Goal: Transaction & Acquisition: Book appointment/travel/reservation

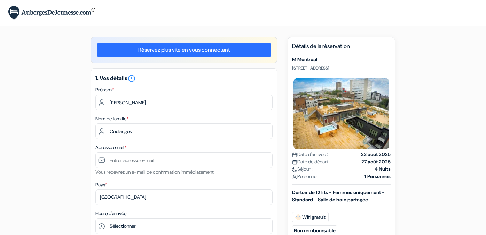
type input "Coulanges"
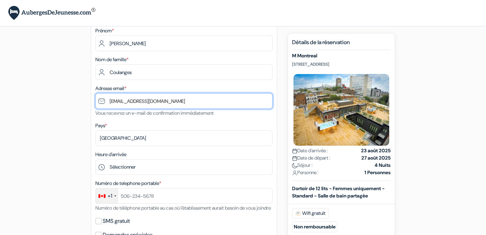
scroll to position [61, 0]
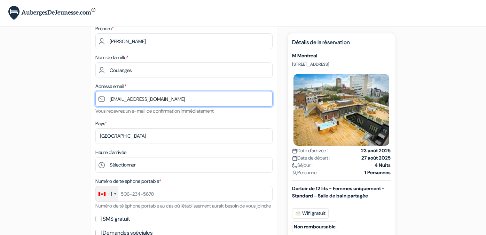
type input "[EMAIL_ADDRESS][DOMAIN_NAME]"
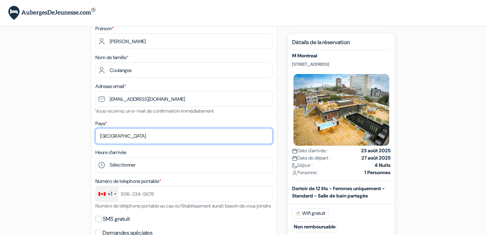
select select "5"
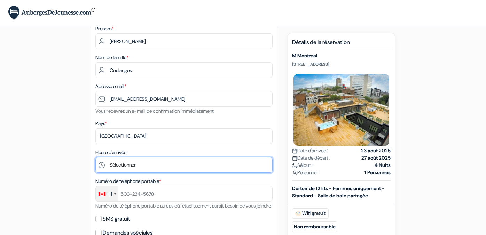
select select "13"
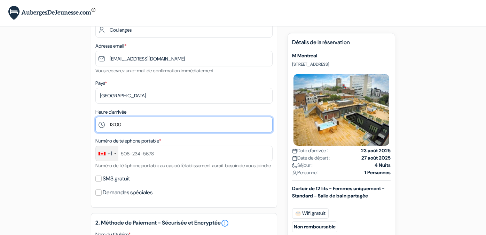
scroll to position [101, 0]
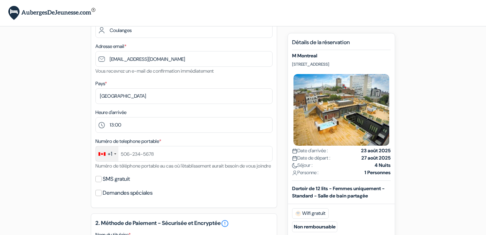
click at [116, 154] on div at bounding box center [115, 154] width 2 height 1
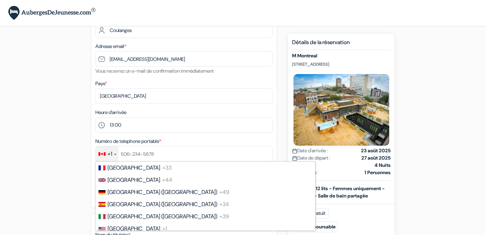
scroll to position [0, 0]
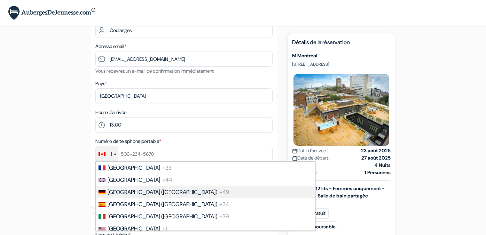
click at [148, 191] on span "Germany (Deutschland)" at bounding box center [163, 192] width 110 height 7
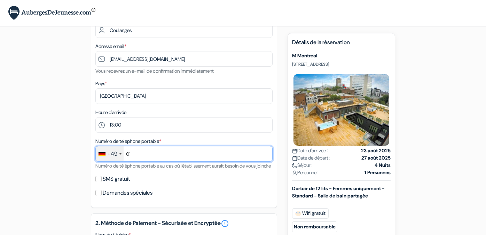
type input "0"
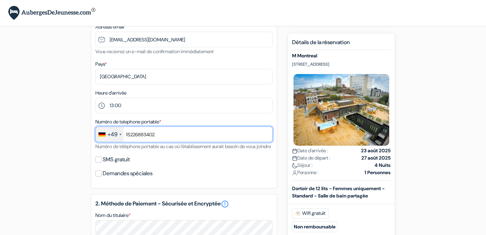
scroll to position [127, 0]
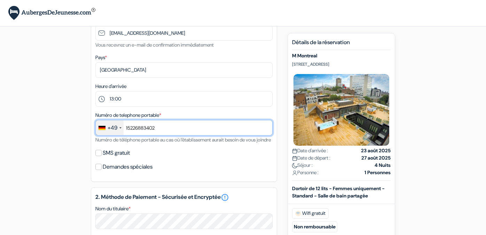
type input "15226883402"
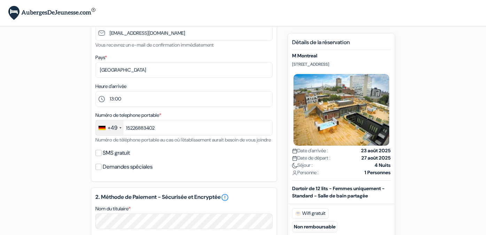
click at [96, 156] on input "SMS gratuit" at bounding box center [98, 153] width 6 height 6
checkbox input "true"
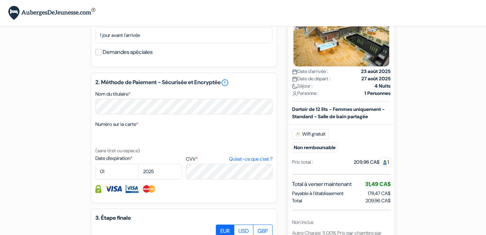
scroll to position [260, 0]
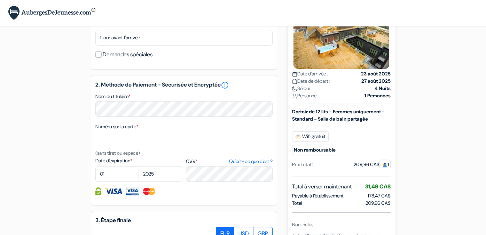
click at [150, 133] on div "Numéro sur la carte * (sans tiret ou espace)" at bounding box center [183, 140] width 177 height 35
click at [122, 131] on label "Numéro sur la carte *" at bounding box center [116, 126] width 43 height 7
click at [0, 0] on textarea "Nom du titulaire *" at bounding box center [0, 0] width 0 height 0
click at [119, 131] on label "Numéro sur la carte *" at bounding box center [116, 126] width 43 height 7
click at [0, 0] on textarea "Nom du titulaire *" at bounding box center [0, 0] width 0 height 0
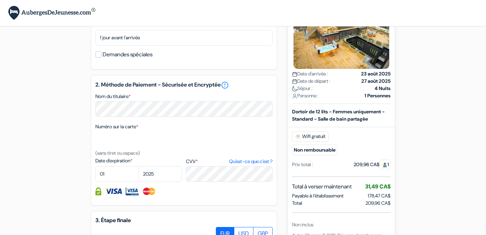
click at [140, 107] on div "Nom du titulaire *" at bounding box center [183, 104] width 177 height 25
click at [111, 165] on label "Date d'expiration *" at bounding box center [138, 160] width 87 height 7
click at [0, 0] on textarea "Nom du titulaire *" at bounding box center [0, 0] width 0 height 0
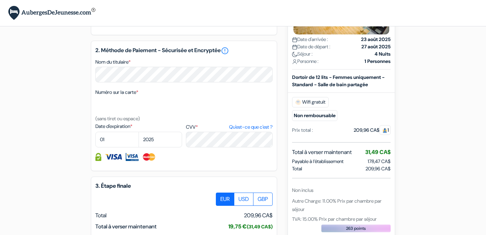
scroll to position [299, 0]
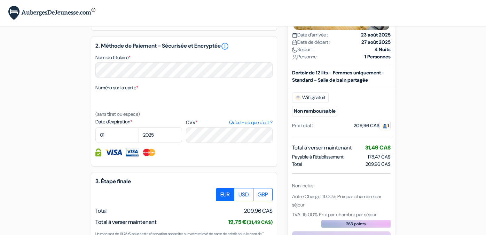
click at [112, 126] on label "Date d'expiration *" at bounding box center [138, 121] width 87 height 7
click at [0, 0] on textarea "Nom du titulaire *" at bounding box center [0, 0] width 0 height 0
click at [112, 117] on small "(sans tiret ou espace)" at bounding box center [117, 114] width 45 height 6
click at [112, 92] on label "Numéro sur la carte *" at bounding box center [116, 87] width 43 height 7
click at [0, 0] on textarea "Nom du titulaire *" at bounding box center [0, 0] width 0 height 0
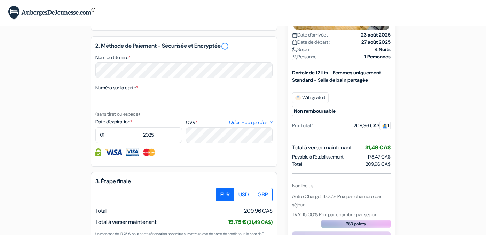
click at [138, 91] on span "*" at bounding box center [137, 88] width 2 height 6
click at [0, 0] on textarea "Nom du titulaire *" at bounding box center [0, 0] width 0 height 0
click at [138, 91] on span "*" at bounding box center [137, 88] width 2 height 6
click at [0, 0] on textarea "Nom du titulaire *" at bounding box center [0, 0] width 0 height 0
click at [138, 91] on span "*" at bounding box center [137, 88] width 2 height 6
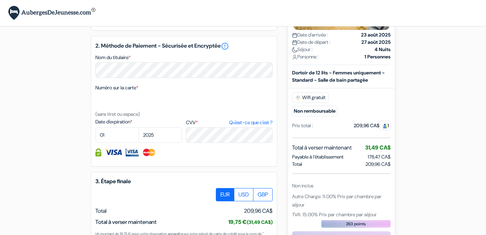
click at [0, 0] on textarea "Nom du titulaire *" at bounding box center [0, 0] width 0 height 0
click at [138, 91] on span "*" at bounding box center [137, 88] width 2 height 6
click at [0, 0] on textarea "Nom du titulaire *" at bounding box center [0, 0] width 0 height 0
click at [138, 91] on span "*" at bounding box center [137, 88] width 2 height 6
click at [0, 0] on textarea "Nom du titulaire *" at bounding box center [0, 0] width 0 height 0
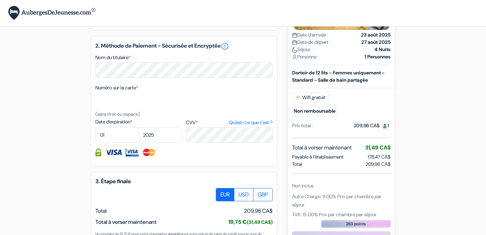
click at [145, 95] on div "Numéro sur la carte * (sans tiret ou espace)" at bounding box center [183, 101] width 177 height 35
click at [138, 91] on span "*" at bounding box center [137, 88] width 2 height 6
click at [0, 0] on textarea "Nom du titulaire *" at bounding box center [0, 0] width 0 height 0
click at [114, 92] on label "Numéro sur la carte *" at bounding box center [116, 87] width 43 height 7
click at [0, 0] on textarea "Nom du titulaire *" at bounding box center [0, 0] width 0 height 0
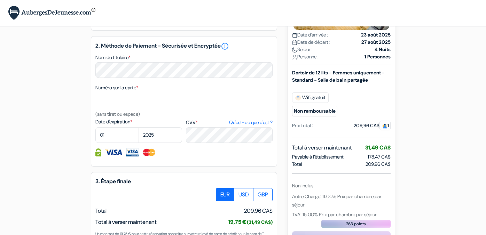
click at [114, 92] on label "Numéro sur la carte *" at bounding box center [116, 87] width 43 height 7
click at [0, 0] on textarea "Nom du titulaire *" at bounding box center [0, 0] width 0 height 0
click at [114, 92] on label "Numéro sur la carte *" at bounding box center [116, 87] width 43 height 7
click at [0, 0] on textarea "Nom du titulaire *" at bounding box center [0, 0] width 0 height 0
click at [114, 92] on label "Numéro sur la carte *" at bounding box center [116, 87] width 43 height 7
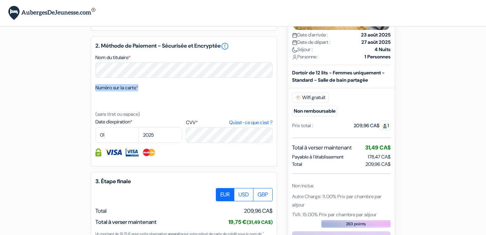
click at [0, 0] on textarea "Nom du titulaire *" at bounding box center [0, 0] width 0 height 0
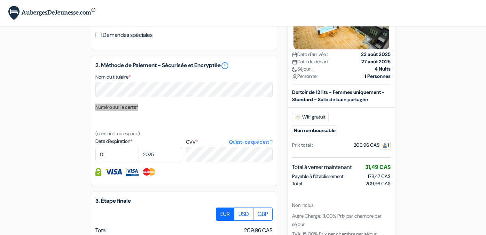
scroll to position [281, 0]
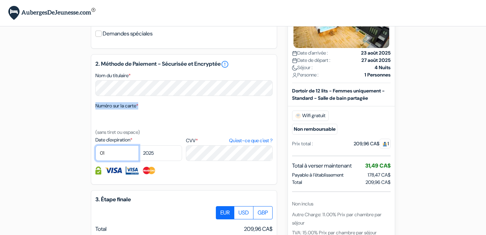
select select "07"
select select "2028"
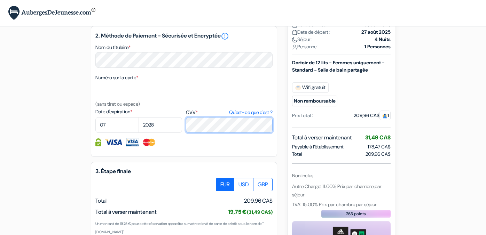
scroll to position [308, 0]
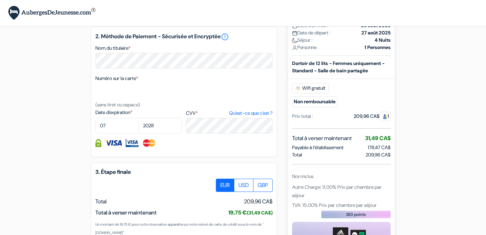
click at [118, 116] on label "Date d'expiration *" at bounding box center [138, 112] width 87 height 7
click at [0, 0] on textarea "Nom du titulaire *" at bounding box center [0, 0] width 0 height 0
click at [109, 108] on small "(sans tiret ou espace)" at bounding box center [117, 105] width 45 height 6
click at [106, 108] on small "(sans tiret ou espace)" at bounding box center [117, 105] width 45 height 6
click at [98, 108] on small "(sans tiret ou espace)" at bounding box center [117, 105] width 45 height 6
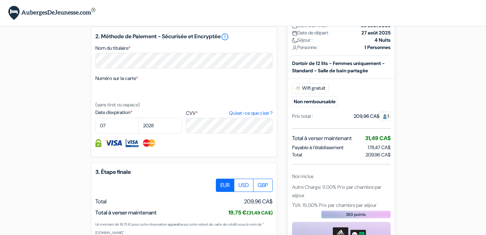
click at [107, 91] on div "Numéro sur la carte * (sans tiret ou espace)" at bounding box center [183, 91] width 177 height 35
click at [145, 87] on div "Numéro sur la carte * (sans tiret ou espace)" at bounding box center [183, 91] width 177 height 35
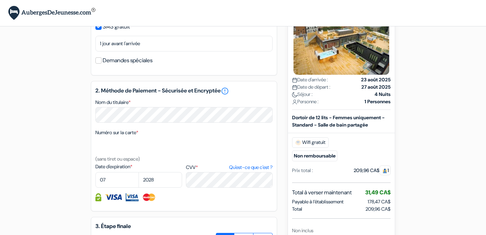
scroll to position [272, 0]
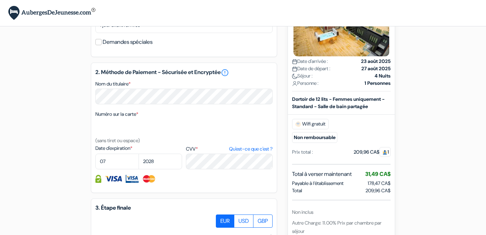
click at [101, 118] on label "Numéro sur la carte *" at bounding box center [116, 114] width 43 height 7
click at [0, 0] on textarea "Nom du titulaire *" at bounding box center [0, 0] width 0 height 0
click at [102, 126] on div "Numéro sur la carte * (sans tiret ou espace)" at bounding box center [183, 127] width 177 height 35
click at [106, 144] on small "(sans tiret ou espace)" at bounding box center [117, 141] width 45 height 6
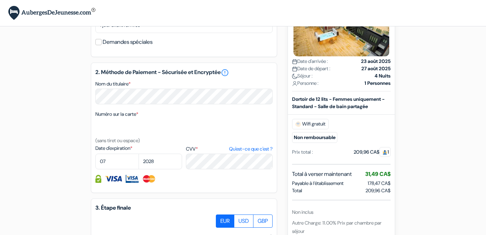
click at [165, 145] on div "Numéro sur la carte * (sans tiret ou espace)" at bounding box center [183, 127] width 177 height 35
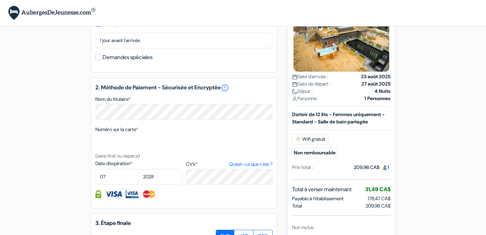
scroll to position [257, 0]
click at [106, 168] on label "Date d'expiration *" at bounding box center [138, 164] width 87 height 7
click at [0, 0] on textarea "Nom du titulaire *" at bounding box center [0, 0] width 0 height 0
click at [105, 168] on label "Date d'expiration *" at bounding box center [138, 164] width 87 height 7
click at [0, 0] on textarea "Nom du titulaire *" at bounding box center [0, 0] width 0 height 0
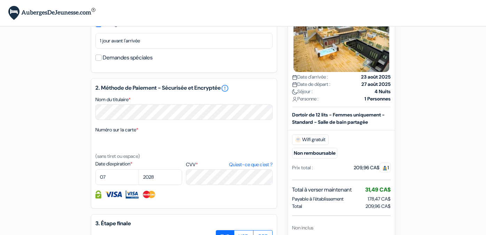
click at [103, 134] on label "Numéro sur la carte *" at bounding box center [116, 129] width 43 height 7
click at [0, 0] on textarea "Nom du titulaire *" at bounding box center [0, 0] width 0 height 0
click at [103, 134] on label "Numéro sur la carte *" at bounding box center [116, 129] width 43 height 7
click at [0, 0] on textarea "Nom du titulaire *" at bounding box center [0, 0] width 0 height 0
click at [103, 134] on label "Numéro sur la carte *" at bounding box center [116, 129] width 43 height 7
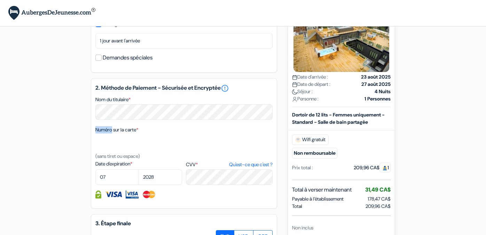
click at [0, 0] on textarea "Nom du titulaire *" at bounding box center [0, 0] width 0 height 0
click at [103, 134] on label "Numéro sur la carte *" at bounding box center [116, 129] width 43 height 7
click at [0, 0] on textarea "Nom du titulaire *" at bounding box center [0, 0] width 0 height 0
click at [146, 137] on div "Numéro sur la carte * (sans tiret ou espace)" at bounding box center [183, 143] width 177 height 35
click at [96, 160] on small "(sans tiret ou espace)" at bounding box center [117, 156] width 45 height 6
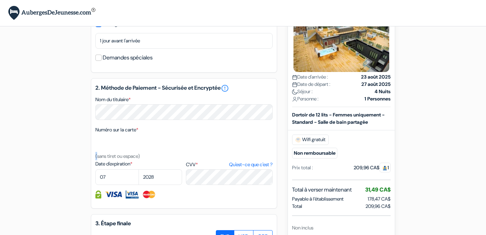
click at [96, 160] on small "(sans tiret ou espace)" at bounding box center [117, 156] width 45 height 6
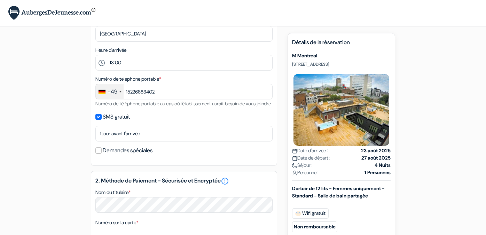
scroll to position [163, 0]
click at [101, 154] on input "Demandes spéciales" at bounding box center [98, 151] width 6 height 6
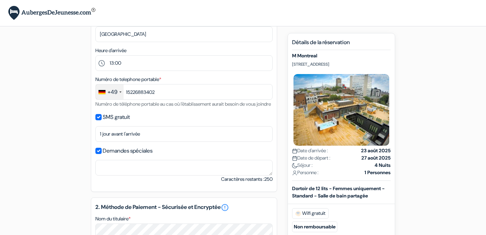
click at [100, 154] on input "Demandes spéciales" at bounding box center [98, 151] width 6 height 6
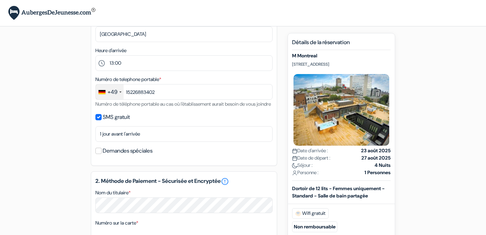
click at [100, 154] on input "Demandes spéciales" at bounding box center [98, 151] width 6 height 6
checkbox input "true"
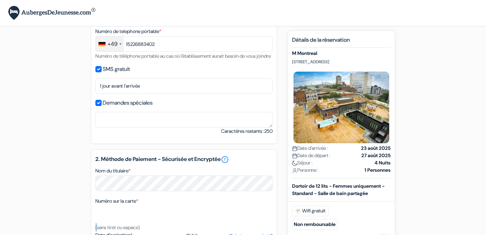
scroll to position [242, 0]
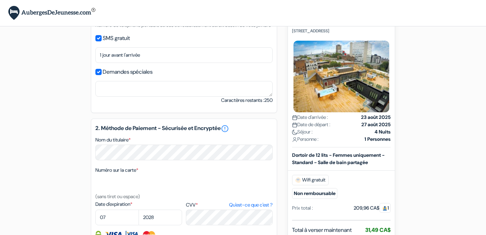
click at [102, 174] on label "Numéro sur la carte *" at bounding box center [116, 170] width 43 height 7
click at [102, 97] on textarea "Nom du titulaire *" at bounding box center [183, 89] width 177 height 16
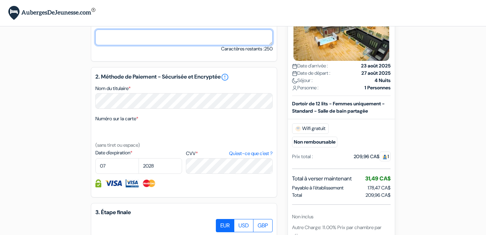
scroll to position [304, 0]
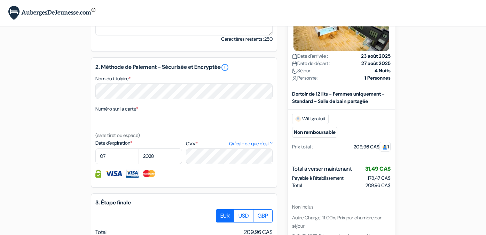
click at [136, 113] on label "Numéro sur la carte *" at bounding box center [116, 109] width 43 height 7
click at [136, 36] on textarea "Nom du titulaire *" at bounding box center [183, 28] width 177 height 16
click at [242, 148] on link "Qu'est-ce que c'est ?" at bounding box center [251, 143] width 44 height 7
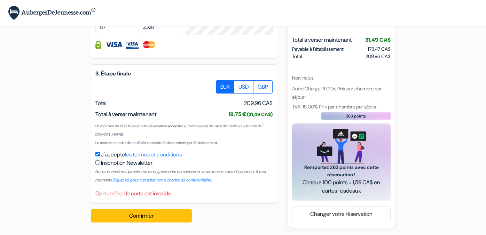
scroll to position [441, 0]
click at [143, 215] on button "Confirmer Loading..." at bounding box center [141, 216] width 101 height 13
click at [144, 216] on button "Confirmer Loading..." at bounding box center [141, 216] width 101 height 13
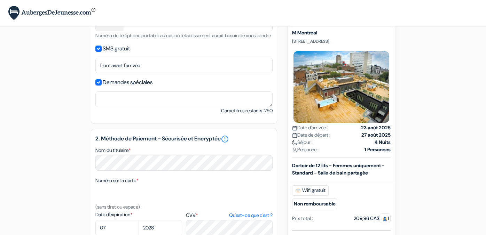
scroll to position [219, 0]
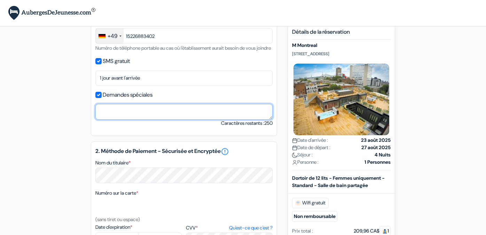
click at [193, 119] on textarea "Nom du titulaire *" at bounding box center [183, 112] width 177 height 16
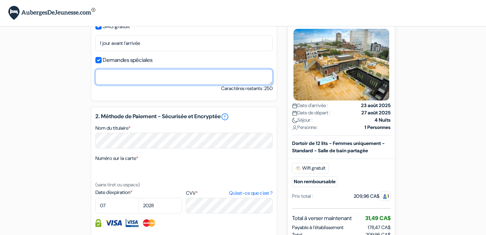
scroll to position [255, 0]
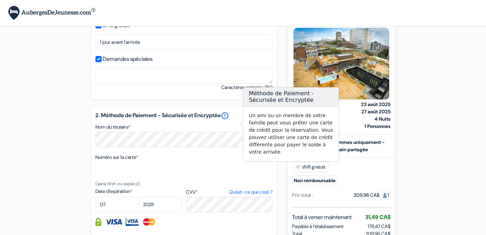
click at [229, 120] on link "error_outline" at bounding box center [225, 116] width 8 height 8
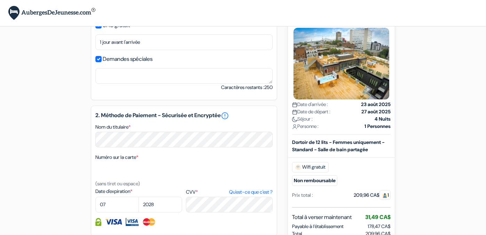
click at [233, 130] on div "2. Méthode de Paiement - Sécurisée et Encryptée error_outline Nom du titulaire …" at bounding box center [184, 171] width 186 height 131
click at [150, 133] on div "Nom du titulaire *" at bounding box center [183, 135] width 177 height 25
click at [147, 133] on div "Nom du titulaire *" at bounding box center [183, 135] width 177 height 25
click at [138, 161] on span "*" at bounding box center [137, 157] width 2 height 6
click at [141, 84] on textarea "Nom du titulaire *" at bounding box center [183, 76] width 177 height 16
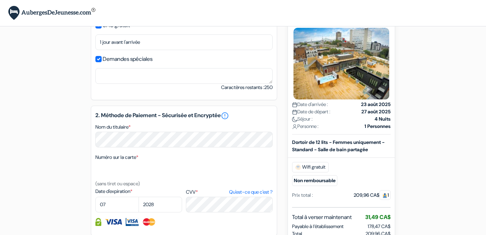
click at [128, 187] on small "(sans tiret ou espace)" at bounding box center [117, 184] width 45 height 6
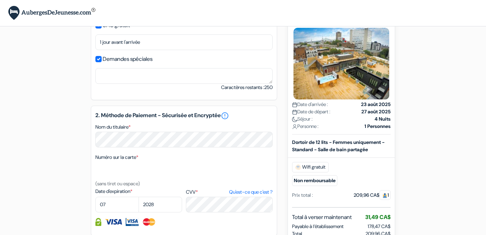
click at [100, 161] on label "Numéro sur la carte *" at bounding box center [116, 157] width 43 height 7
click at [100, 84] on textarea "Nom du titulaire *" at bounding box center [183, 76] width 177 height 16
click at [100, 161] on label "Numéro sur la carte *" at bounding box center [116, 157] width 43 height 7
click at [100, 84] on textarea "Nom du titulaire *" at bounding box center [183, 76] width 177 height 16
click at [101, 161] on label "Numéro sur la carte *" at bounding box center [116, 157] width 43 height 7
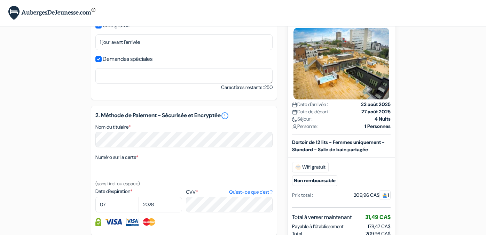
click at [101, 84] on textarea "Nom du titulaire *" at bounding box center [183, 76] width 177 height 16
click at [101, 161] on label "Numéro sur la carte *" at bounding box center [116, 157] width 43 height 7
click at [101, 84] on textarea "Nom du titulaire *" at bounding box center [183, 76] width 177 height 16
drag, startPoint x: 101, startPoint y: 165, endPoint x: 103, endPoint y: 169, distance: 4.5
click at [103, 161] on label "Numéro sur la carte *" at bounding box center [116, 157] width 43 height 7
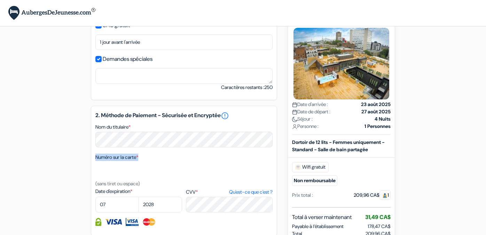
click at [103, 84] on textarea "Nom du titulaire *" at bounding box center [183, 76] width 177 height 16
click at [95, 190] on div "2. Méthode de Paiement - Sécurisée et Encryptée error_outline Nom du titulaire …" at bounding box center [184, 171] width 186 height 131
click at [96, 187] on small "(sans tiret ou espace)" at bounding box center [117, 184] width 45 height 6
click at [94, 193] on div "2. Méthode de Paiement - Sécurisée et Encryptée error_outline Nom du titulaire …" at bounding box center [184, 171] width 186 height 131
click at [96, 187] on small "(sans tiret ou espace)" at bounding box center [117, 184] width 45 height 6
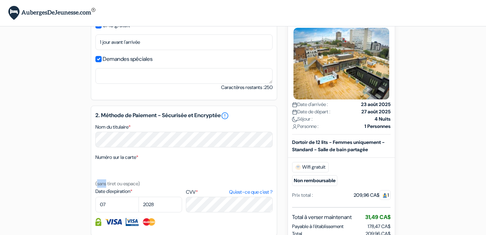
click at [96, 187] on small "(sans tiret ou espace)" at bounding box center [117, 184] width 45 height 6
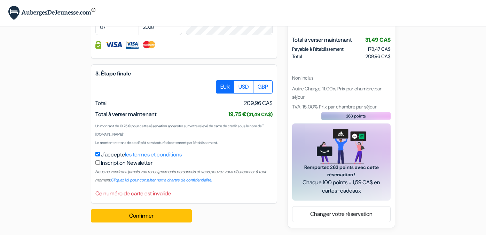
scroll to position [441, 0]
click at [145, 217] on button "Confirmer Loading..." at bounding box center [141, 216] width 101 height 13
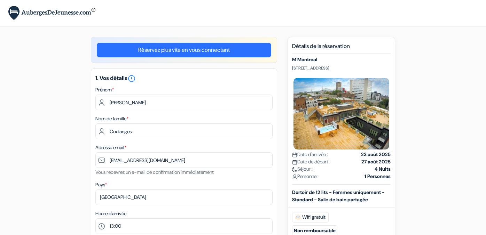
scroll to position [0, 0]
click at [196, 50] on link "Réservez plus vite en vous connectant" at bounding box center [184, 50] width 174 height 15
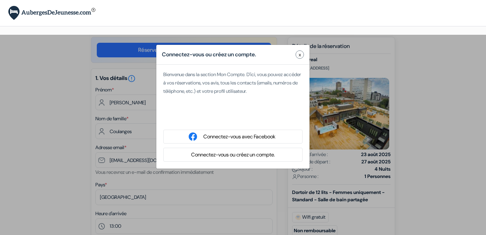
click at [300, 54] on span "x" at bounding box center [300, 54] width 2 height 7
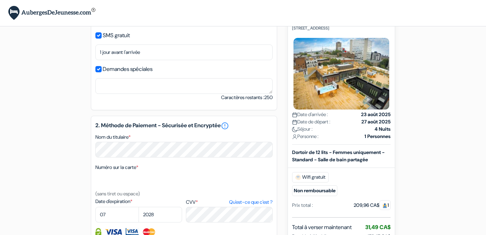
scroll to position [272, 0]
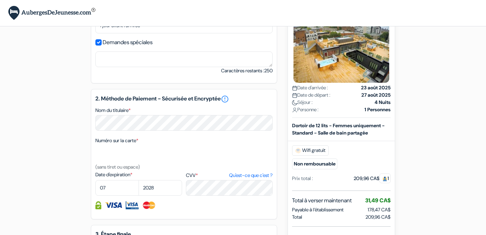
click at [132, 145] on label "Numéro sur la carte *" at bounding box center [116, 140] width 43 height 7
click at [132, 67] on textarea "Nom du titulaire *" at bounding box center [183, 60] width 177 height 16
click at [132, 145] on label "Numéro sur la carte *" at bounding box center [116, 140] width 43 height 7
click at [132, 67] on textarea "Nom du titulaire *" at bounding box center [183, 60] width 177 height 16
click at [158, 153] on div "Numéro sur la carte * (sans tiret ou espace)" at bounding box center [183, 154] width 177 height 35
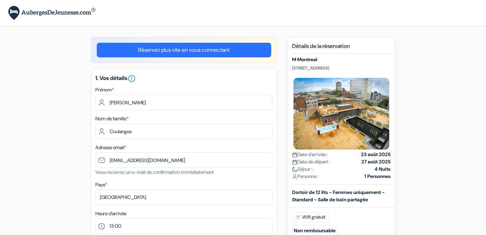
scroll to position [0, 0]
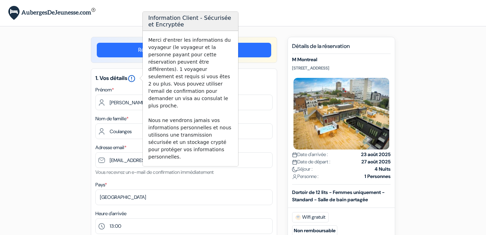
click at [135, 78] on icon "error_outline" at bounding box center [131, 79] width 8 height 8
click at [266, 79] on h5 "1. Vos détails error_outline" at bounding box center [183, 79] width 177 height 8
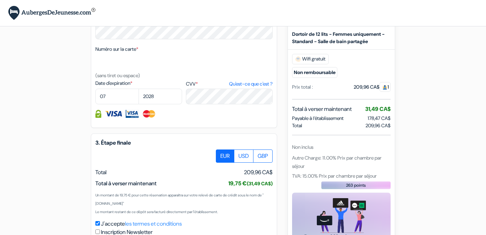
scroll to position [361, 0]
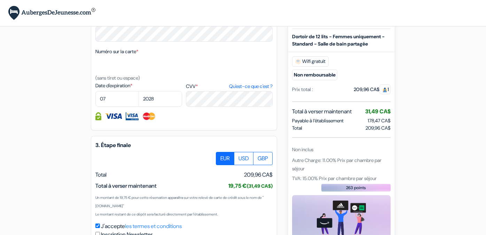
click at [103, 55] on div "2. Méthode de Paiement - Sécurisée et Encryptée error_outline Nom du titulaire …" at bounding box center [184, 65] width 186 height 131
click at [154, 56] on div "Numéro sur la carte * (sans tiret ou espace)" at bounding box center [183, 64] width 177 height 35
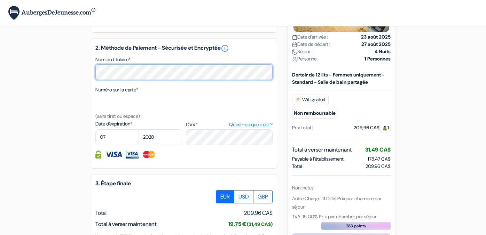
scroll to position [323, 0]
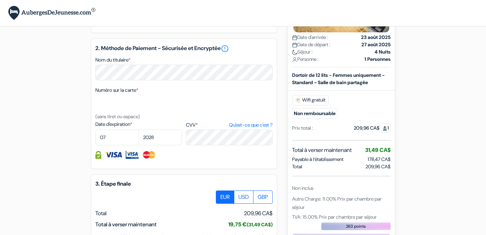
click at [147, 67] on div "Nom du titulaire *" at bounding box center [183, 68] width 177 height 25
click at [140, 120] on small "(sans tiret ou espace)" at bounding box center [117, 117] width 45 height 6
click at [146, 121] on div "Numéro sur la carte * (sans tiret ou espace)" at bounding box center [183, 103] width 177 height 35
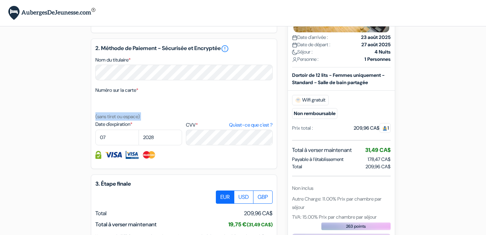
click at [146, 121] on div "Numéro sur la carte * (sans tiret ou espace)" at bounding box center [183, 103] width 177 height 35
click at [125, 120] on small "(sans tiret ou espace)" at bounding box center [117, 117] width 45 height 6
click at [115, 159] on img at bounding box center [113, 155] width 17 height 8
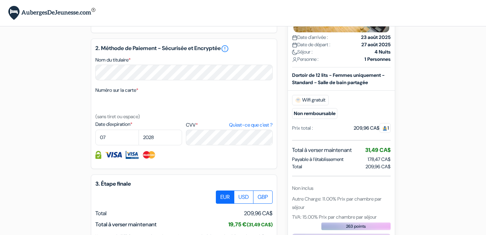
click at [133, 159] on img at bounding box center [132, 155] width 13 height 8
click at [186, 159] on div at bounding box center [183, 155] width 177 height 8
click at [174, 159] on div at bounding box center [183, 155] width 177 height 8
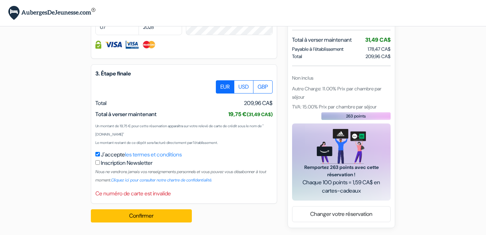
scroll to position [441, 0]
click at [148, 190] on div "Ce numéro de carte est invalide" at bounding box center [183, 194] width 177 height 8
click at [147, 190] on div "Ce numéro de carte est invalide" at bounding box center [183, 194] width 177 height 8
click at [147, 191] on div "Ce numéro de carte est invalide" at bounding box center [183, 194] width 177 height 8
click at [205, 204] on div "3. Étape finale EUR USD GBP Total J'accepte" at bounding box center [184, 134] width 186 height 140
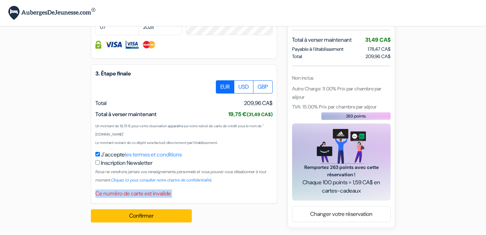
click at [206, 191] on div "Ce numéro de carte est invalide" at bounding box center [183, 194] width 177 height 8
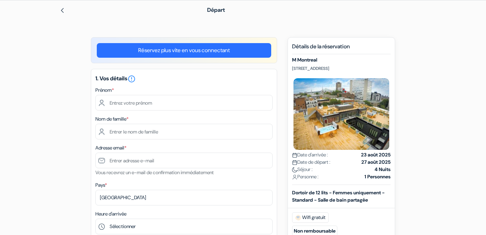
scroll to position [25, 0]
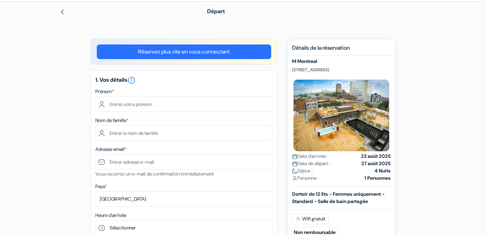
click at [125, 88] on div "Prénom *" at bounding box center [183, 99] width 177 height 25
click at [103, 89] on label "Prénom *" at bounding box center [104, 91] width 18 height 7
click at [105, 90] on label "Prénom *" at bounding box center [104, 91] width 18 height 7
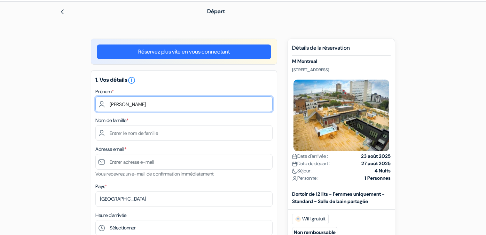
type input "Claudette"
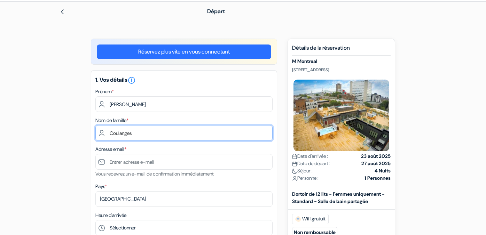
type input "Coulanges"
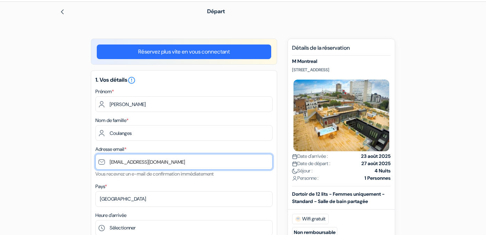
type input "[EMAIL_ADDRESS][DOMAIN_NAME]"
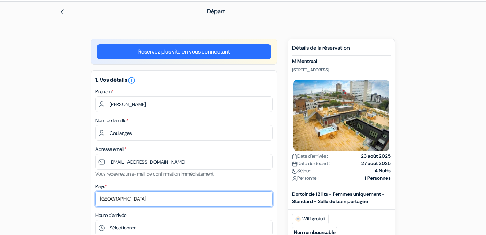
select select "5"
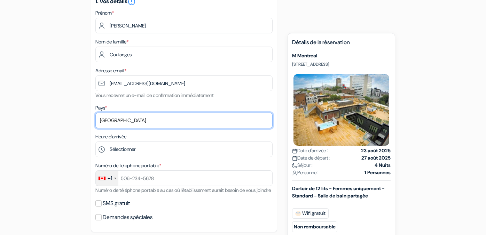
scroll to position [103, 0]
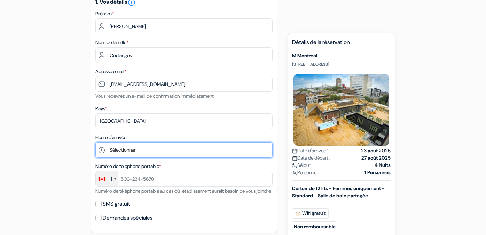
select select "13"
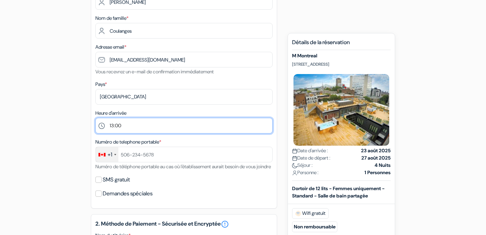
scroll to position [128, 0]
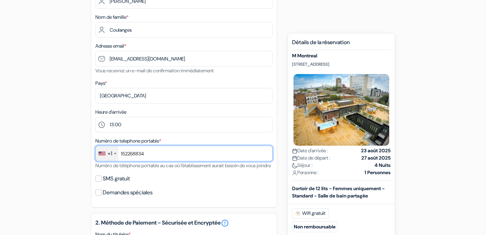
type input "152268834"
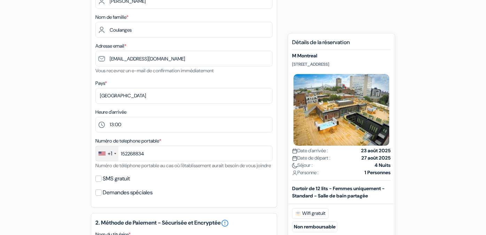
click at [102, 184] on div "SMS gratuit" at bounding box center [183, 179] width 177 height 10
click at [100, 182] on input "SMS gratuit" at bounding box center [98, 179] width 6 height 6
checkbox input "true"
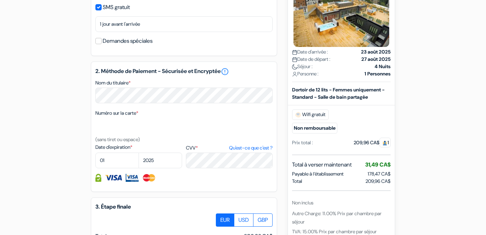
scroll to position [303, 0]
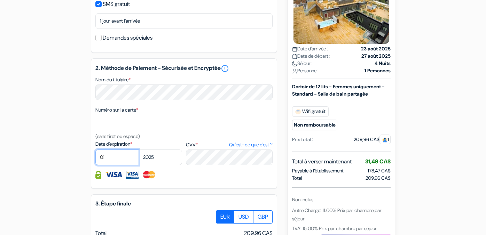
select select "07"
select select "2028"
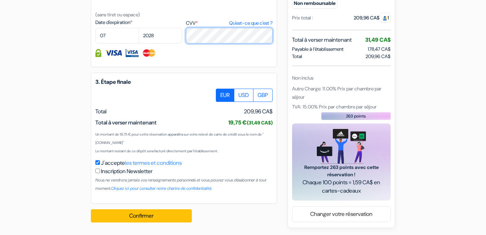
scroll to position [433, 0]
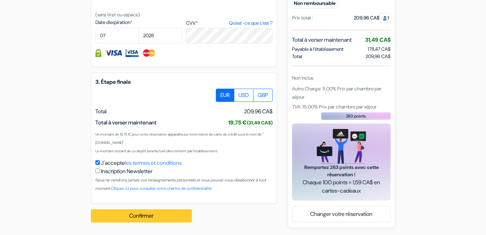
click at [147, 216] on button "Confirmer Loading..." at bounding box center [141, 216] width 101 height 13
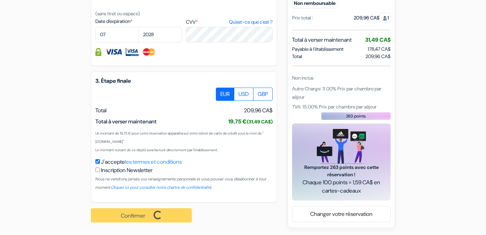
scroll to position [434, 0]
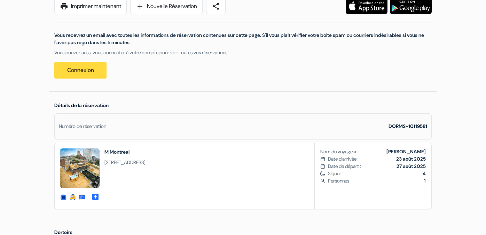
scroll to position [112, 0]
